Goal: Task Accomplishment & Management: Manage account settings

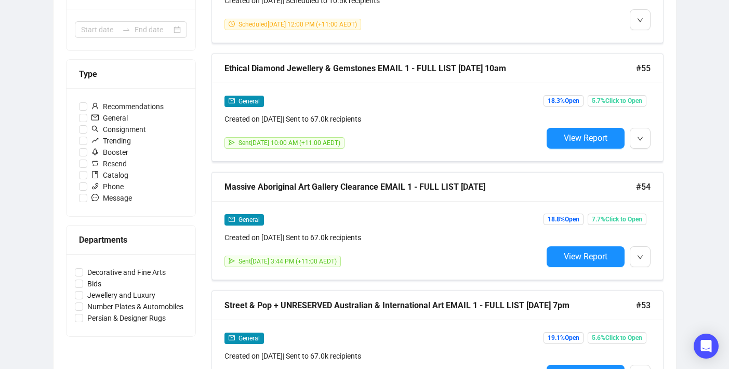
scroll to position [352, 0]
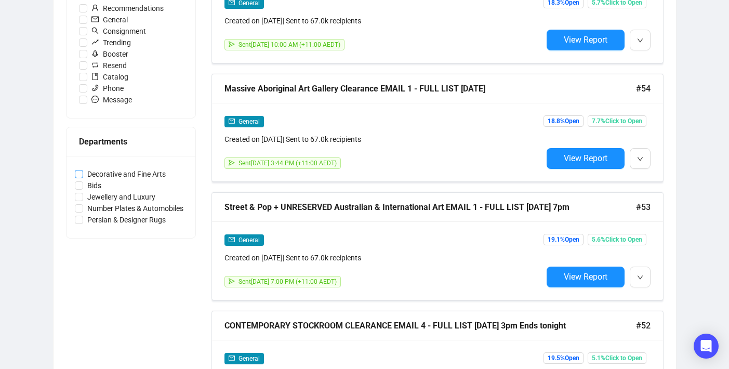
drag, startPoint x: 187, startPoint y: 177, endPoint x: 89, endPoint y: 176, distance: 98.3
click at [89, 176] on div "Decorative and Fine Arts Bids Jewellery and Luxury Number Plates & Automobiles …" at bounding box center [131, 197] width 129 height 82
copy span
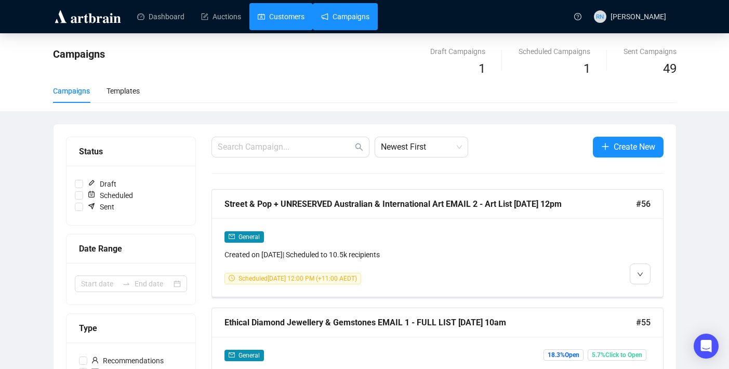
click at [292, 13] on link "Customers" at bounding box center [281, 16] width 47 height 27
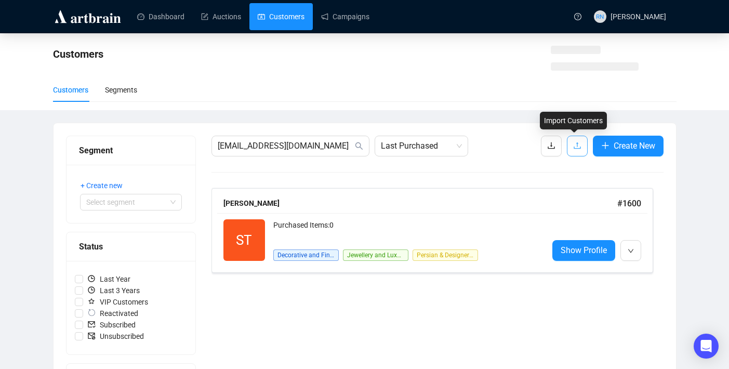
click at [578, 140] on span "button" at bounding box center [577, 145] width 8 height 13
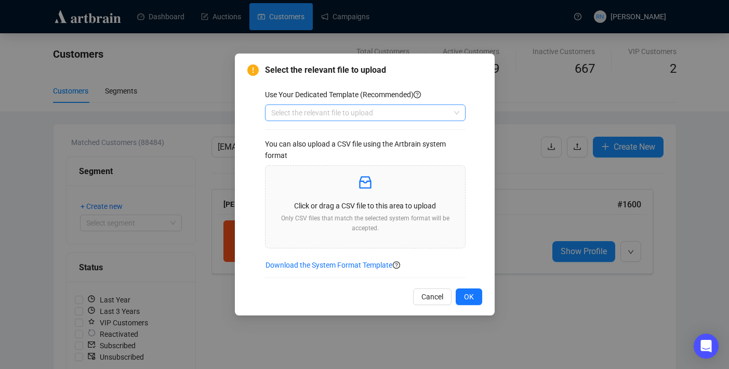
click at [354, 106] on input "search" at bounding box center [360, 113] width 179 height 16
click at [354, 127] on div "Customers" at bounding box center [365, 133] width 196 height 17
click at [348, 197] on div "Click or drag a CSV file to this area to upload Only CSV files that match the s…" at bounding box center [365, 206] width 183 height 65
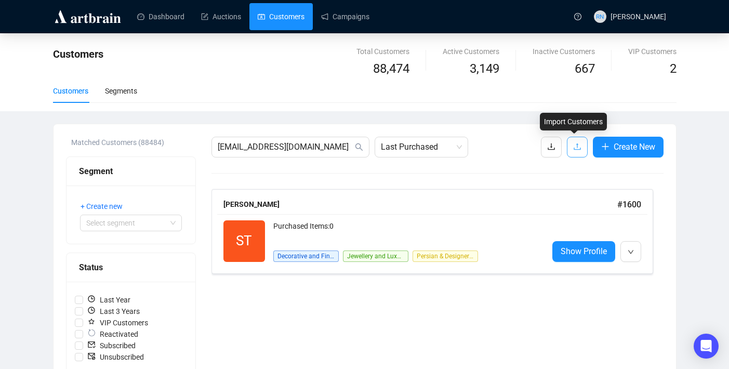
click at [574, 145] on icon "upload" at bounding box center [577, 146] width 7 height 7
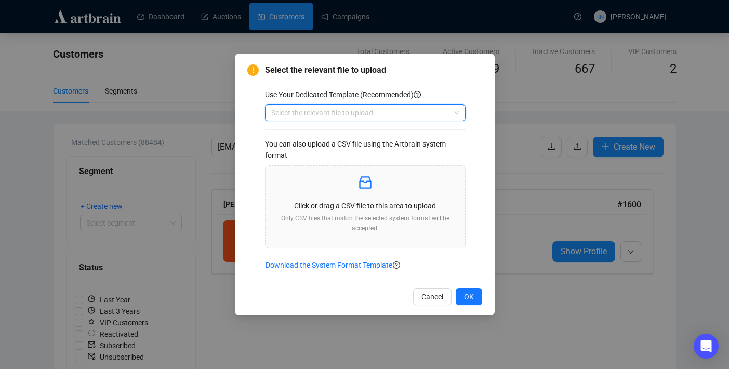
click at [398, 111] on input "search" at bounding box center [360, 113] width 179 height 16
click at [398, 131] on div "Customers" at bounding box center [365, 133] width 184 height 11
click at [376, 196] on div "Click or drag a CSV file to this area to upload Only CSV files that match the s…" at bounding box center [365, 206] width 183 height 65
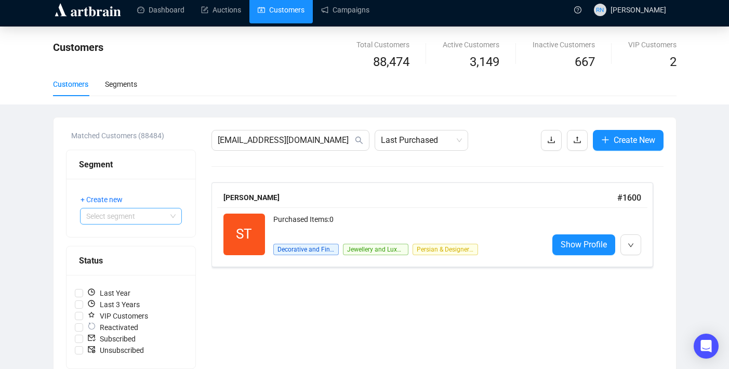
scroll to position [253, 0]
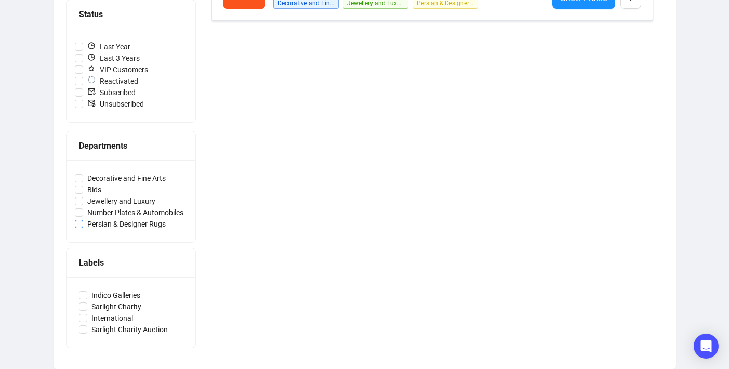
drag, startPoint x: 201, startPoint y: 222, endPoint x: 88, endPoint y: 222, distance: 113.3
click at [88, 222] on div "Matched Customers (88484) Segment + Create new Select segment Status Last Year …" at bounding box center [365, 120] width 598 height 473
copy span
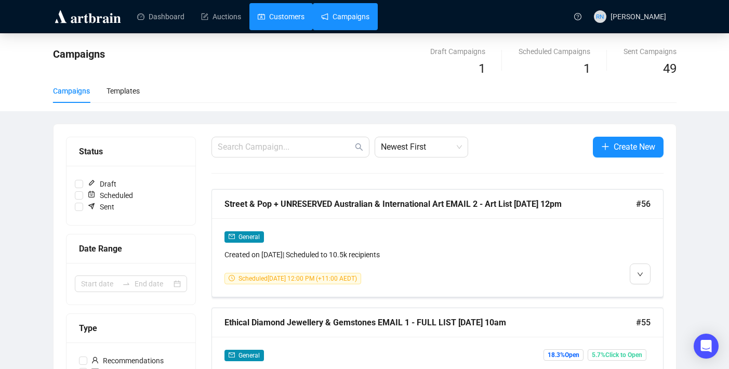
click at [296, 17] on link "Customers" at bounding box center [281, 16] width 47 height 27
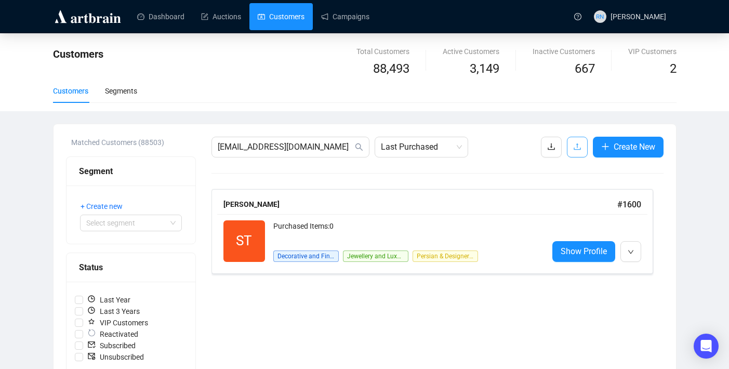
click at [583, 150] on button "button" at bounding box center [577, 147] width 21 height 21
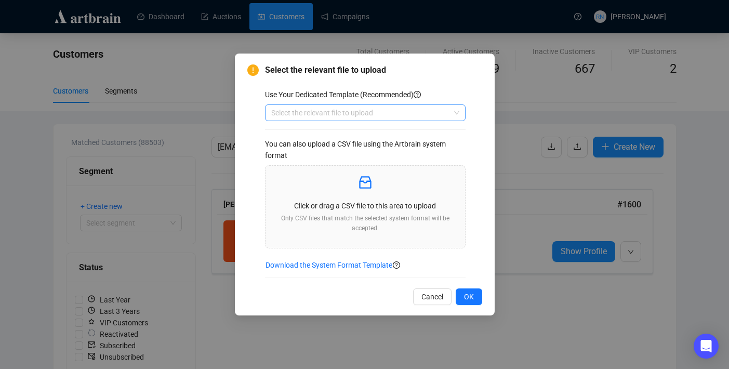
click at [328, 114] on input "search" at bounding box center [360, 113] width 179 height 16
click at [328, 130] on div "Customers" at bounding box center [365, 133] width 184 height 11
click at [318, 200] on div "Click or drag a CSV file to this area to upload Only CSV files that match the s…" at bounding box center [365, 206] width 183 height 65
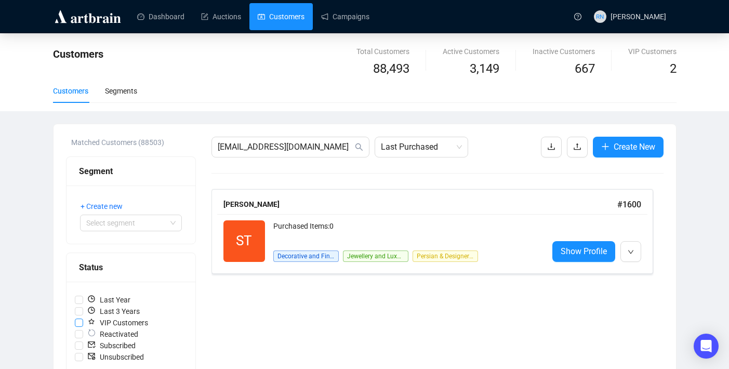
scroll to position [253, 0]
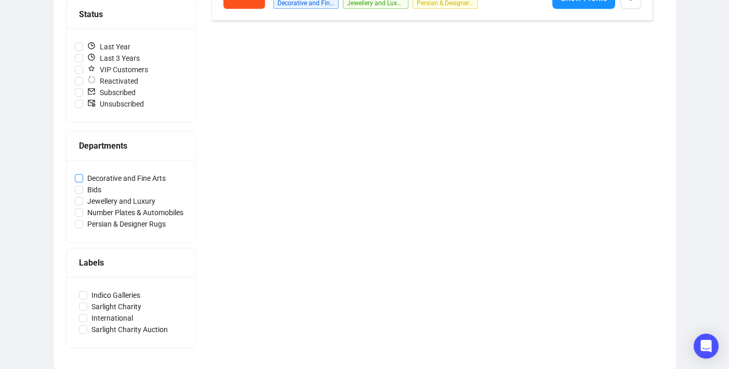
drag, startPoint x: 191, startPoint y: 177, endPoint x: 88, endPoint y: 178, distance: 103.5
click at [88, 178] on div "Decorative and Fine Arts Bids Jewellery and Luxury Number Plates & Automobiles …" at bounding box center [131, 201] width 129 height 82
copy span
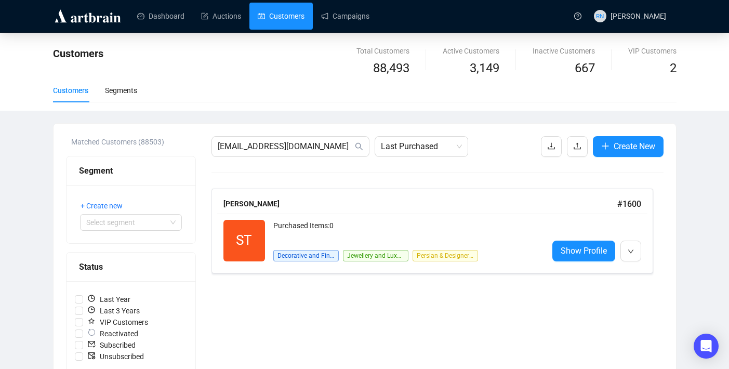
scroll to position [0, 0]
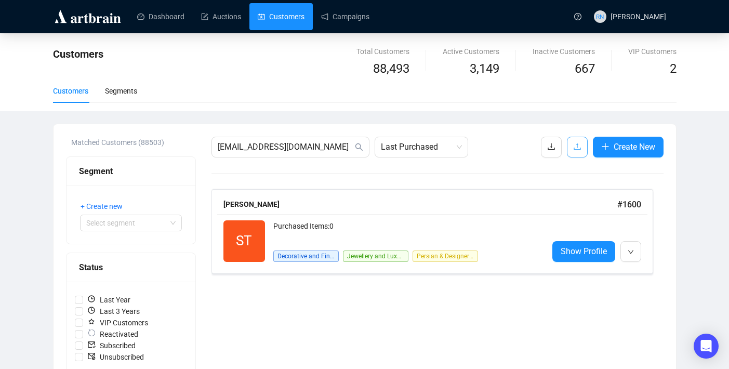
click at [573, 152] on span "button" at bounding box center [577, 146] width 8 height 13
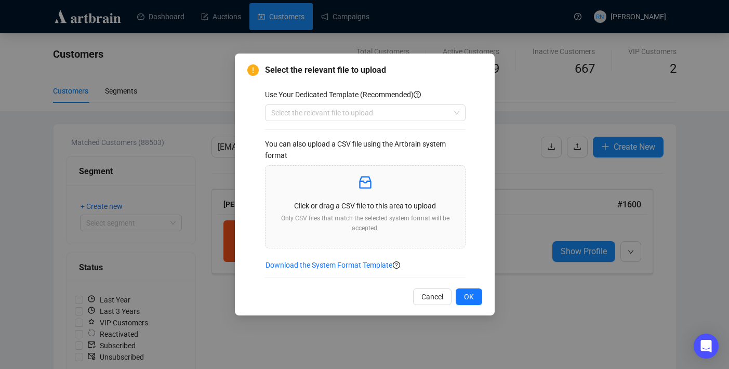
click at [307, 103] on div "Use Your Dedicated Template (Recommended) Select the relevant file to upload Yo…" at bounding box center [373, 183] width 217 height 189
click at [307, 110] on input "search" at bounding box center [360, 113] width 179 height 16
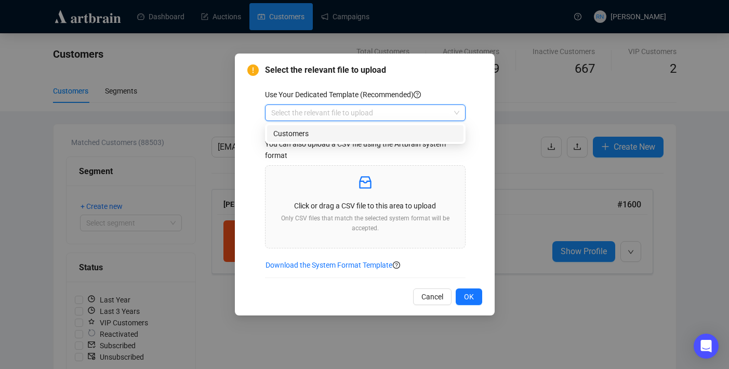
click at [307, 135] on div "Customers" at bounding box center [365, 133] width 184 height 11
click at [299, 208] on p "Click or drag a CSV file to this area to upload" at bounding box center [365, 205] width 183 height 11
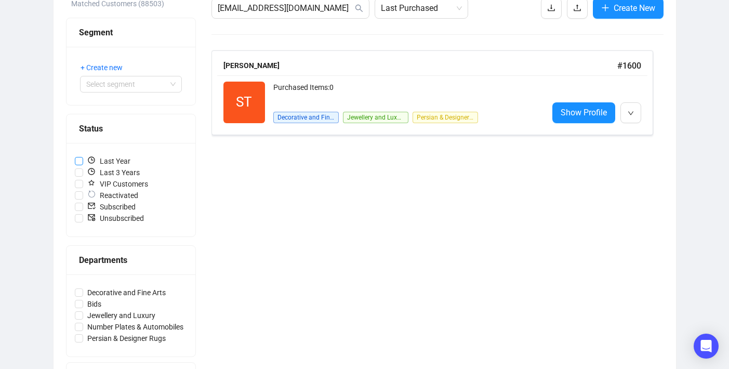
scroll to position [253, 0]
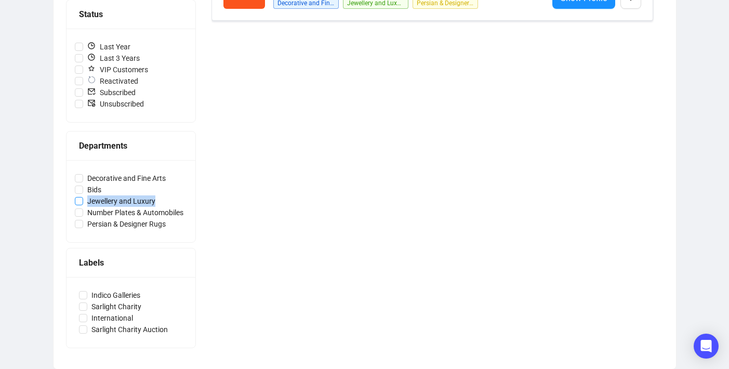
drag, startPoint x: 166, startPoint y: 201, endPoint x: 88, endPoint y: 204, distance: 78.0
click at [88, 204] on label "Jewellery and Luxury" at bounding box center [131, 200] width 112 height 11
copy span "Jewellery and Luxury"
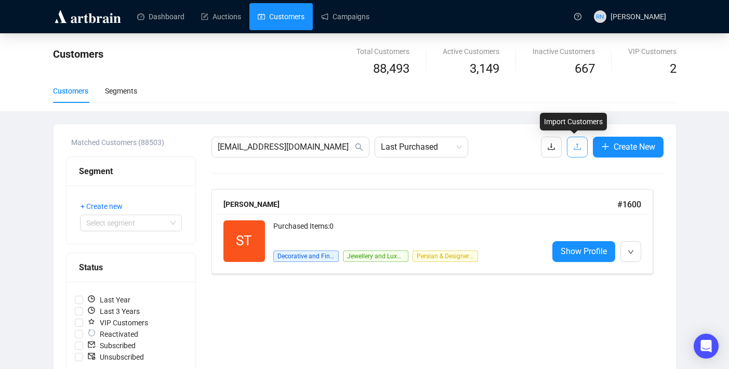
click at [573, 142] on span "button" at bounding box center [577, 146] width 8 height 13
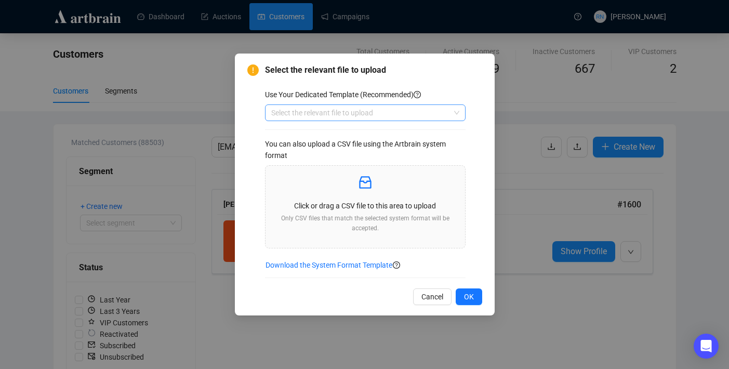
click at [294, 119] on input "search" at bounding box center [360, 113] width 179 height 16
click at [296, 134] on div "Customers" at bounding box center [365, 133] width 184 height 11
click at [299, 219] on p "Only CSV files that match the selected system format will be accepted." at bounding box center [365, 224] width 183 height 20
